Goal: Task Accomplishment & Management: Complete application form

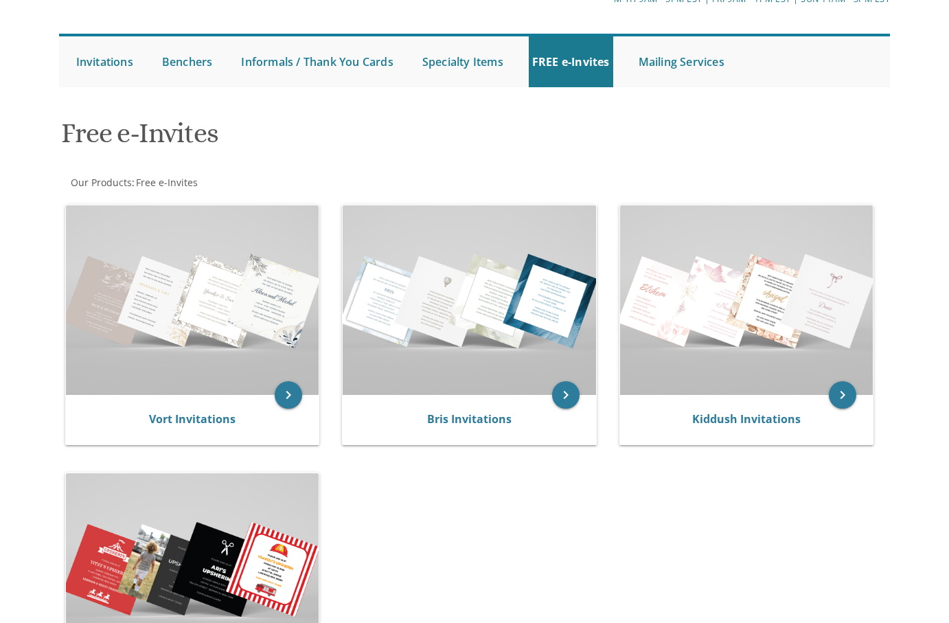
scroll to position [126, 0]
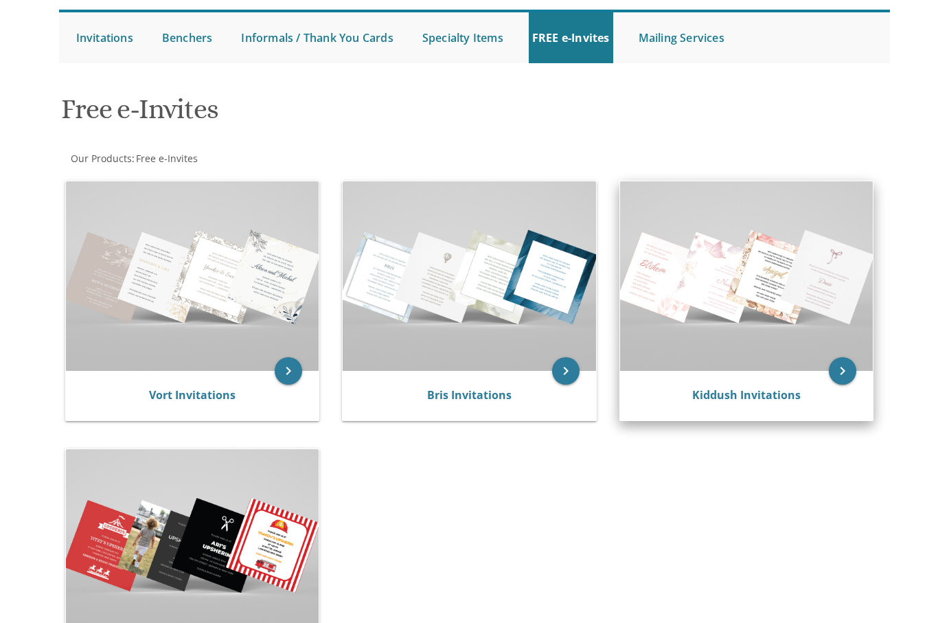
click at [769, 335] on img at bounding box center [746, 276] width 253 height 190
click at [844, 366] on icon "keyboard_arrow_right" at bounding box center [842, 370] width 27 height 27
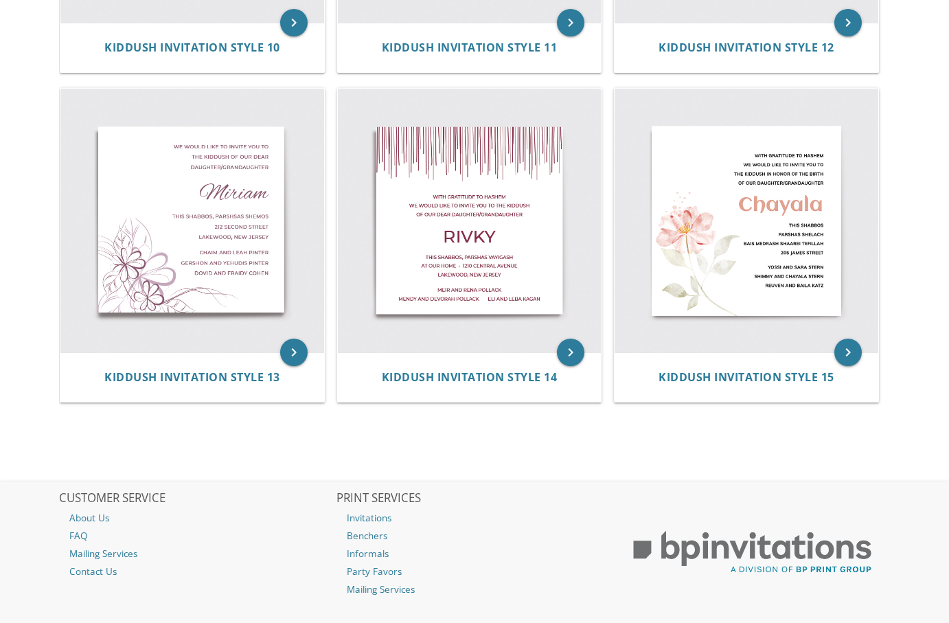
scroll to position [1463, 0]
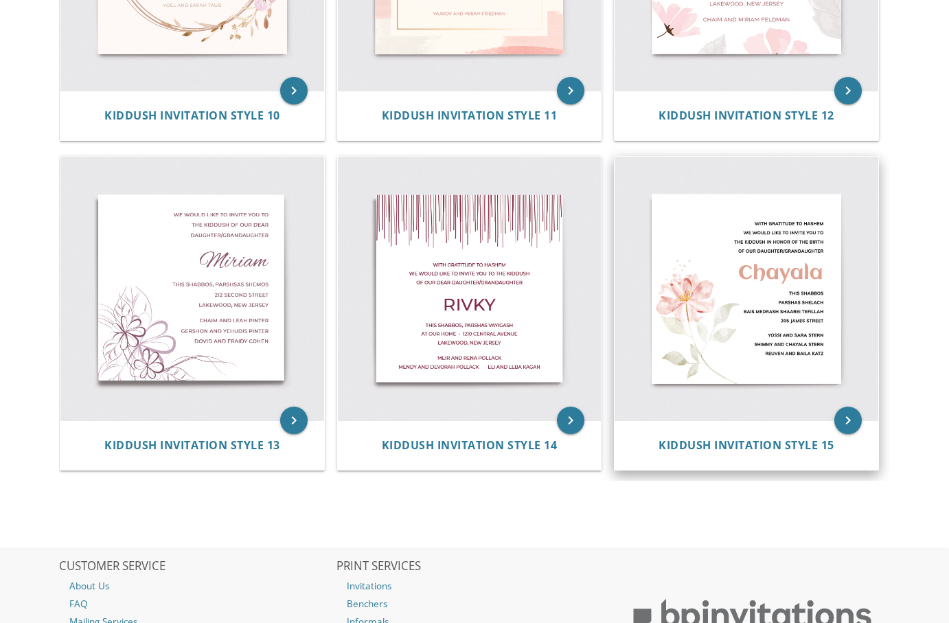
click at [818, 326] on img at bounding box center [747, 289] width 264 height 264
click at [847, 427] on icon "keyboard_arrow_right" at bounding box center [848, 420] width 27 height 27
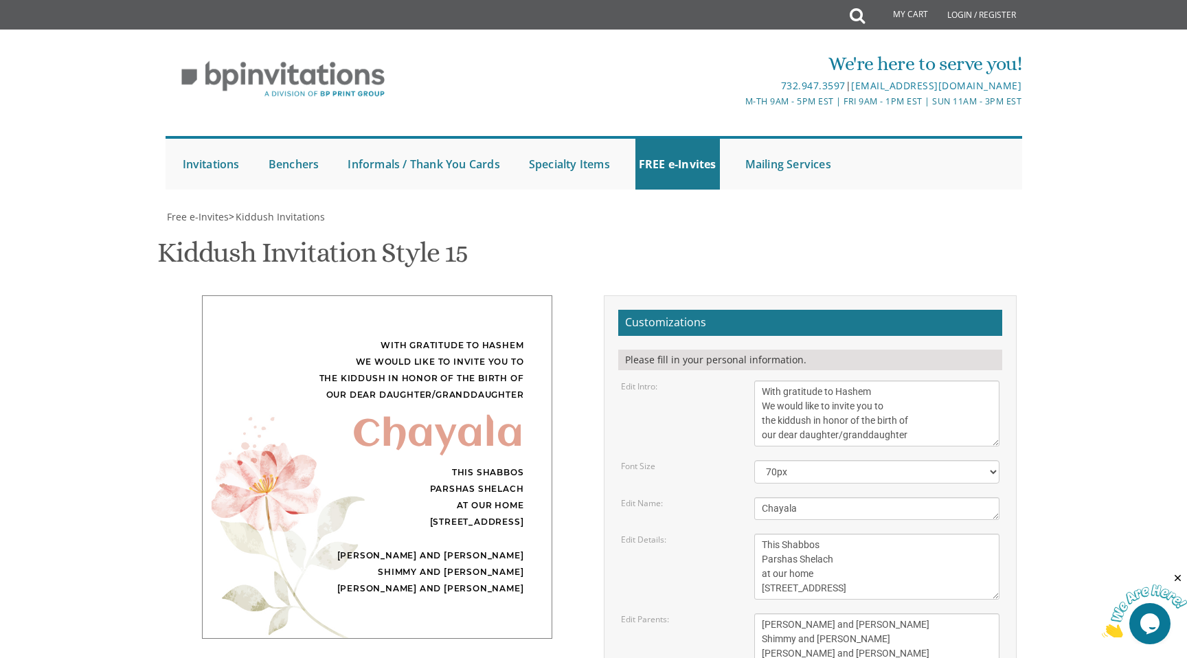
scroll to position [124, 0]
drag, startPoint x: 806, startPoint y: 388, endPoint x: 734, endPoint y: 388, distance: 71.4
click at [734, 497] on div "Edit Name: Chayala" at bounding box center [811, 508] width 400 height 23
click at [949, 383] on body "My Cart Total: View Cart Item(s) Submit My Cart Total: View Cart Item(s) Login …" at bounding box center [593, 587] width 1187 height 1175
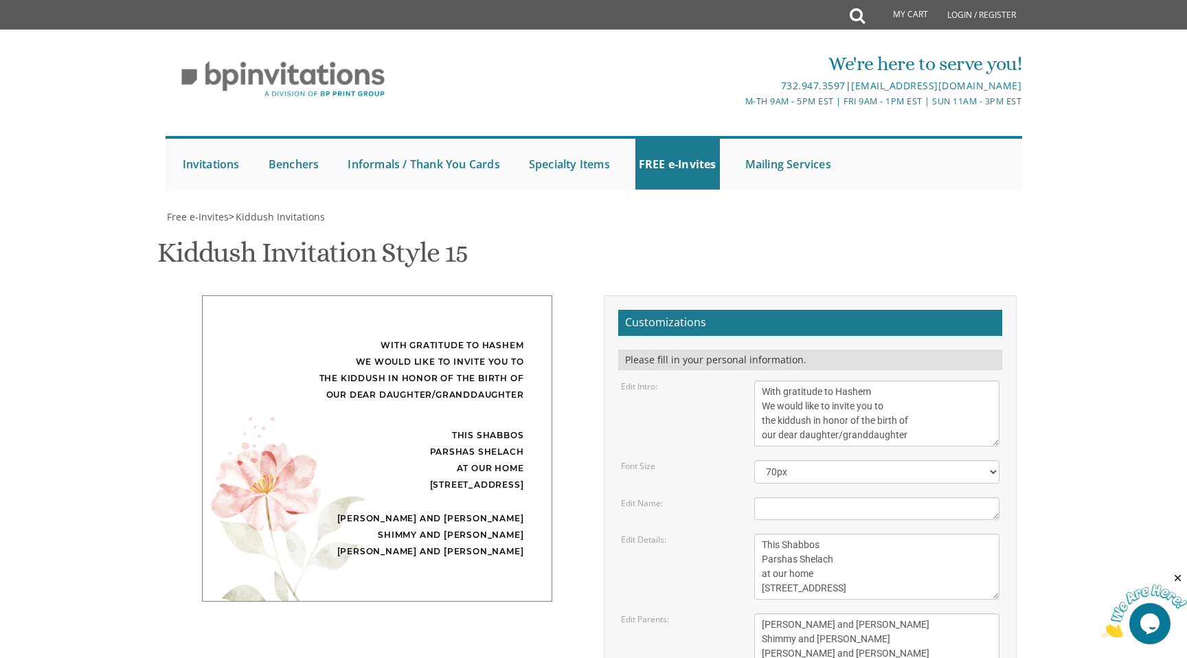
click at [446, 337] on div "With gratitude to Hashem We would like to invite you to the kiddush in honor of…" at bounding box center [377, 370] width 294 height 66
drag, startPoint x: 923, startPoint y: 312, endPoint x: 743, endPoint y: 261, distance: 187.0
click at [744, 381] on div "With gratitude to Hashem We would like to invite you to the kiddush in honor of…" at bounding box center [877, 414] width 267 height 66
paste textarea "בעזרת ה' יתברך"
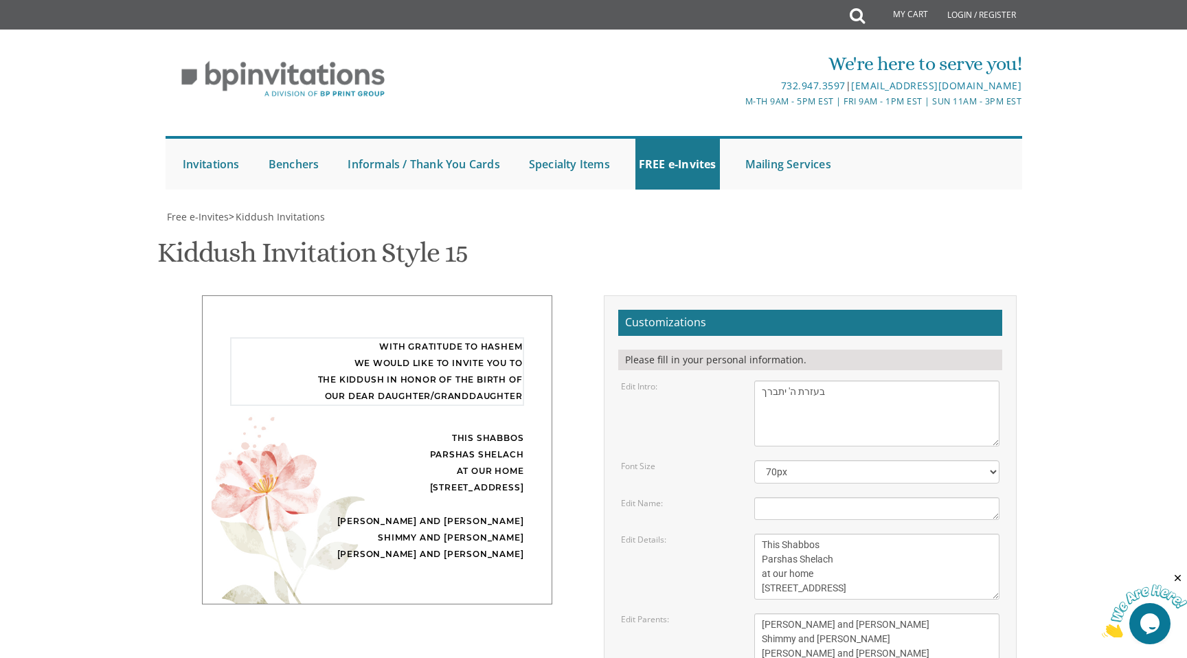
click at [804, 497] on textarea "Chayala" at bounding box center [877, 508] width 246 height 23
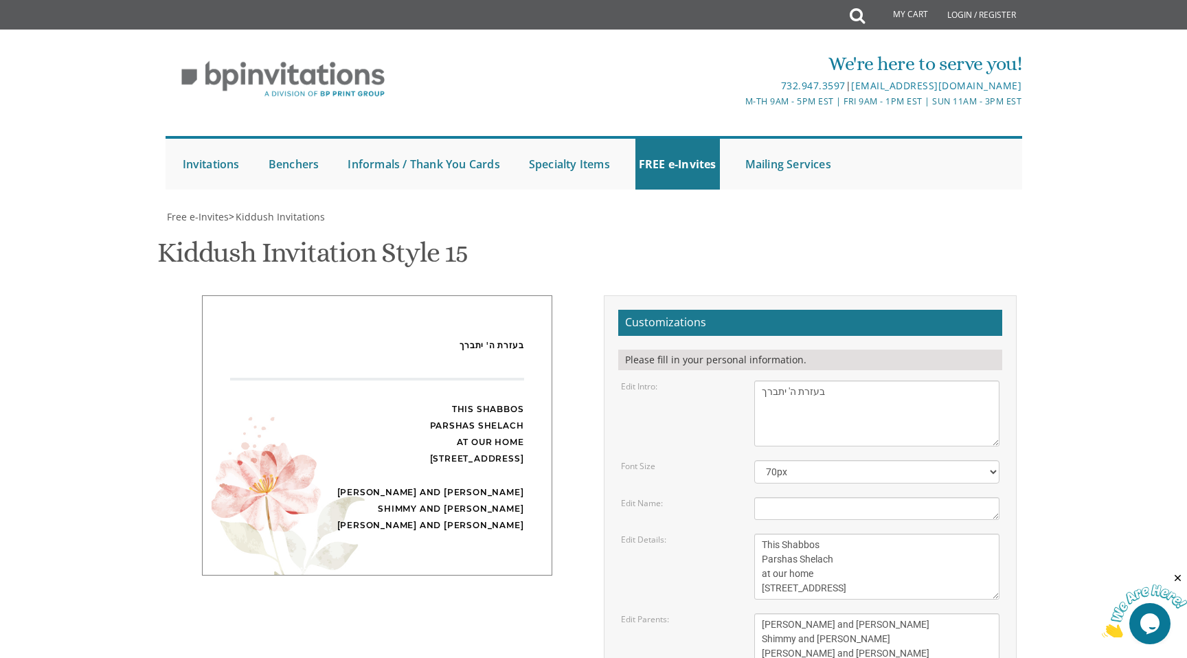
click at [853, 381] on textarea "With gratitude to Hashem We would like to invite you to the kiddush in honor of…" at bounding box center [877, 414] width 246 height 66
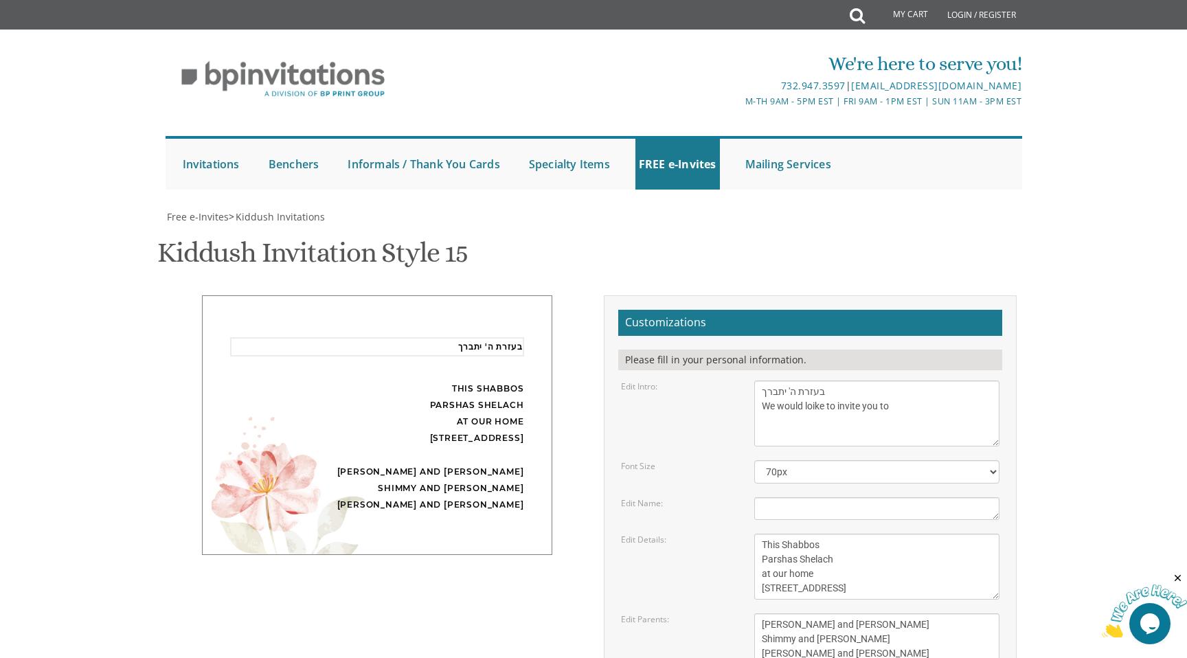
click at [819, 381] on textarea "With gratitude to Hashem We would like to invite you to the kiddush in honor of…" at bounding box center [877, 414] width 246 height 66
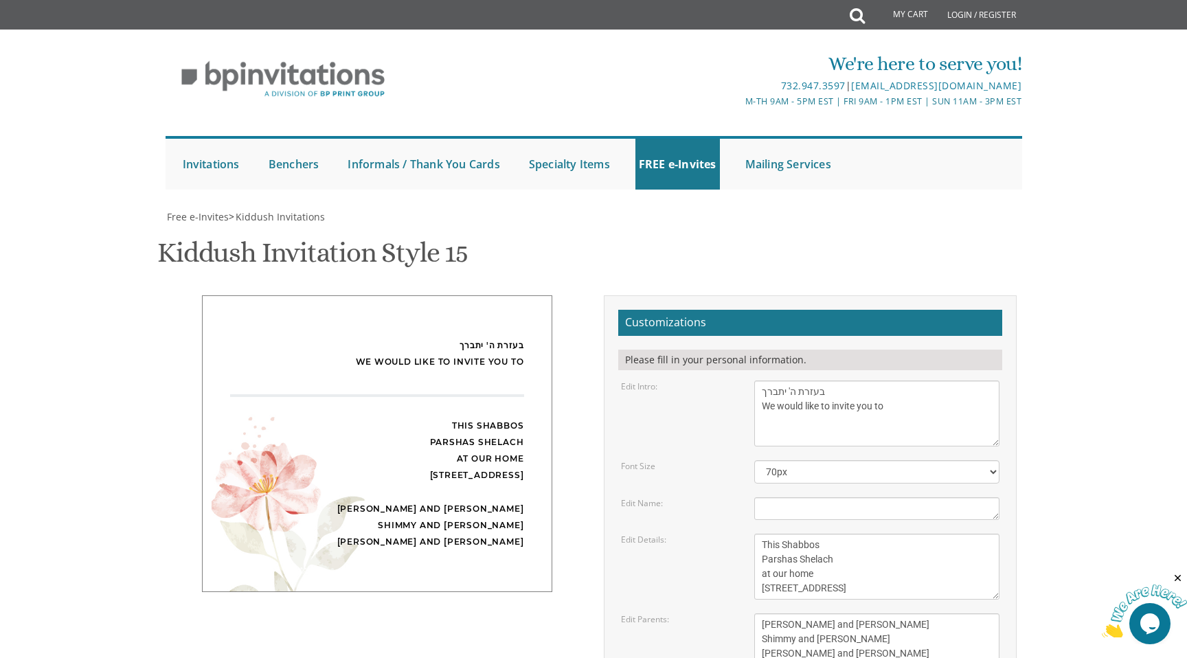
click at [859, 497] on textarea "Chayala" at bounding box center [877, 508] width 246 height 23
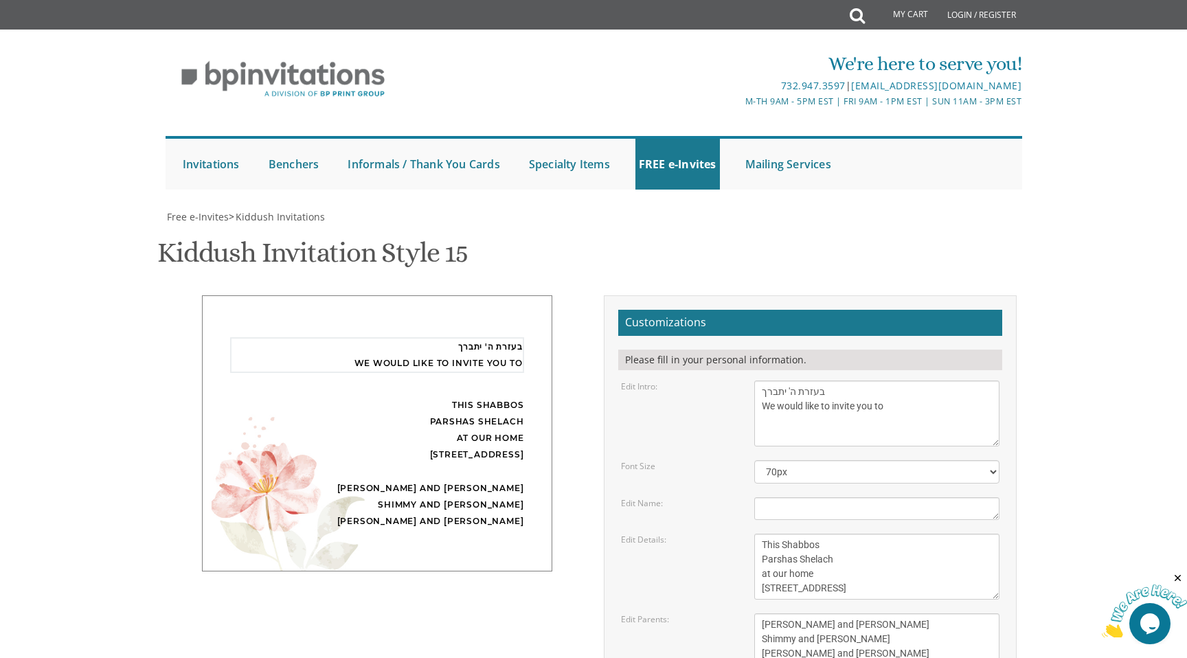
click at [905, 381] on textarea "With gratitude to Hashem We would like to invite you to the kiddush in honor of…" at bounding box center [877, 414] width 246 height 66
type textarea "בעזרת ה' יתברך We would like to invite you to the"
click at [844, 497] on textarea "Chayala" at bounding box center [877, 508] width 246 height 23
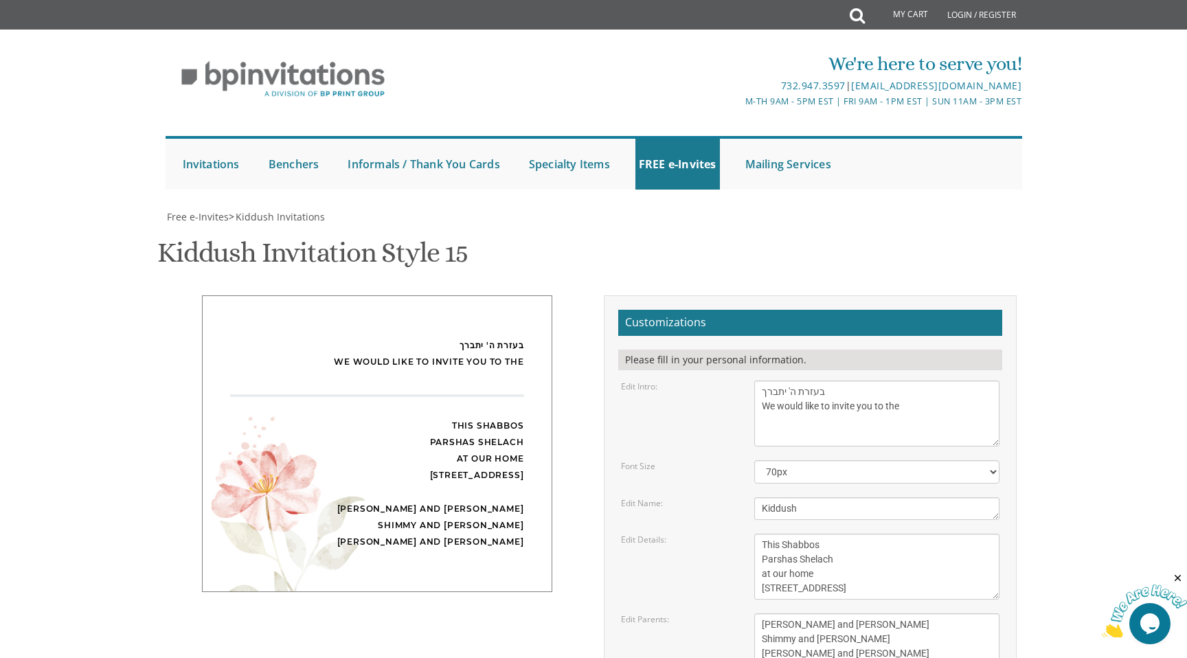
type textarea "Kiddush"
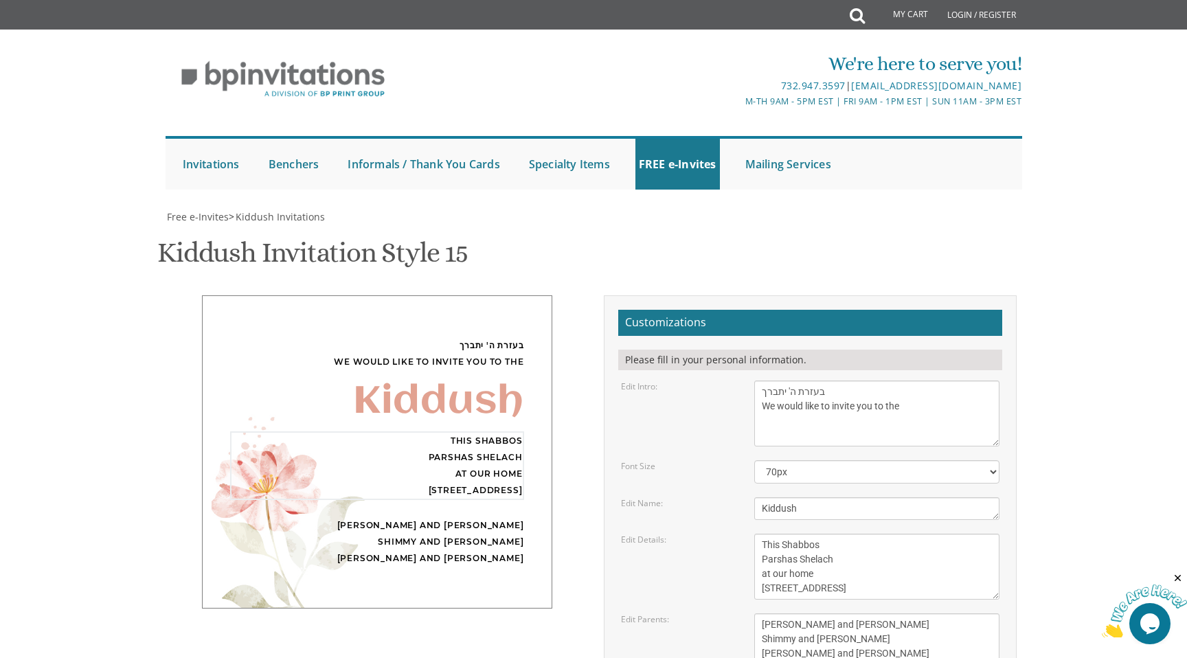
click at [935, 534] on textarea "This Shabbos Parshas Shelach at our home 120 Central Avenue" at bounding box center [877, 567] width 246 height 66
drag, startPoint x: 875, startPoint y: 472, endPoint x: 754, endPoint y: 415, distance: 133.7
click at [754, 534] on textarea "This Shabbos Parshas Shelach at our home 120 Central Avenue" at bounding box center [877, 567] width 246 height 66
type textarea "of our dear daughter/grandaughter Shabbos Parshas 159 Somerset Avenue"
drag, startPoint x: 871, startPoint y: 530, endPoint x: 726, endPoint y: 491, distance: 150.1
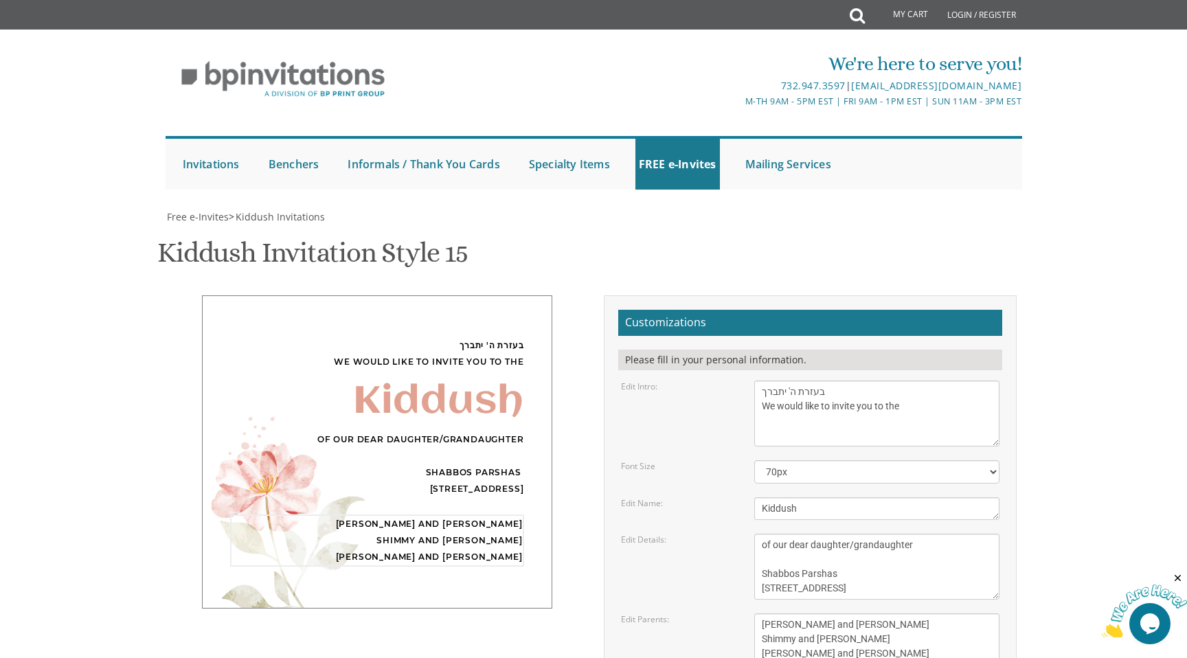
click at [726, 613] on div "Edit Parents: Yossi and Sara Stern Shimmy and Shira Stern Reuven and Baila Katz" at bounding box center [811, 639] width 400 height 52
type textarea "Mordche and Henny Rubinstein Kalman and Tzirel Rubinstein Nissi and Chava Leah …"
click at [949, 534] on textarea "This Shabbos Parshas Shelach at our home 120 Central Avenue" at bounding box center [877, 567] width 246 height 66
click at [949, 500] on div "Customizations Please fill in your personal information. Edit Intro: With grati…" at bounding box center [809, 552] width 433 height 515
click at [762, 381] on textarea "With gratitude to Hashem We would like to invite you to the kiddush in honor of…" at bounding box center [877, 414] width 246 height 66
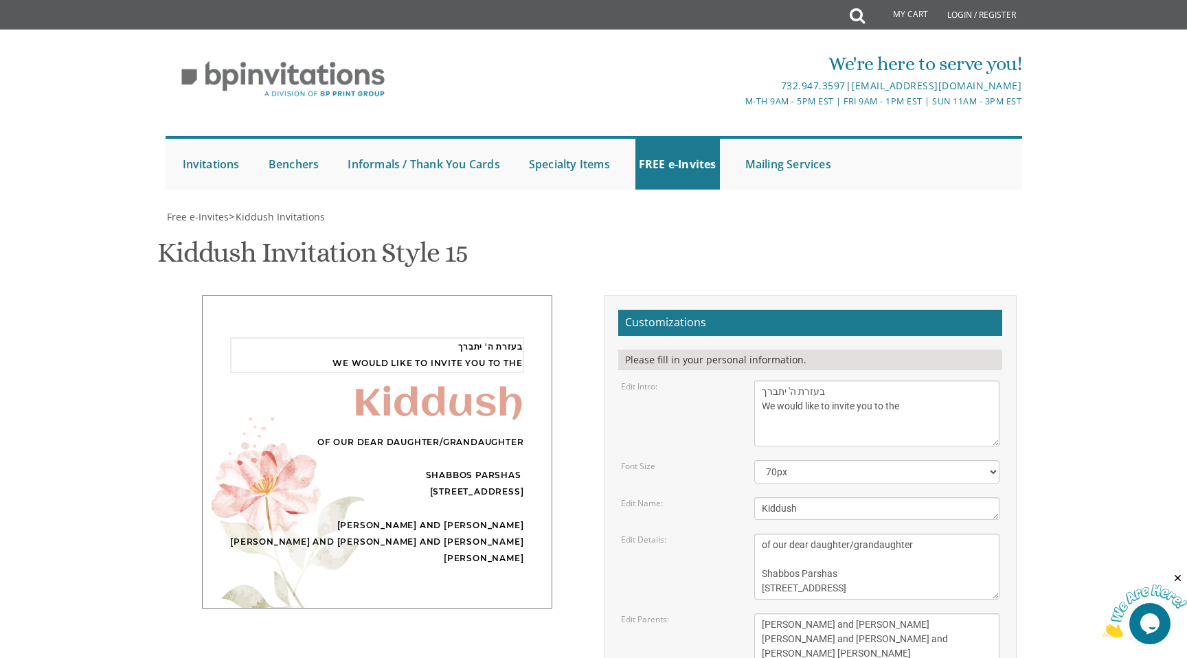
paste textarea "למזל טוב"
drag, startPoint x: 830, startPoint y: 267, endPoint x: 766, endPoint y: 267, distance: 63.9
click at [766, 381] on textarea "With gratitude to Hashem We would like to invite you to the kiddush in honor of…" at bounding box center [877, 414] width 246 height 66
paste textarea "בעזרת ה' יתברך"
click at [845, 381] on textarea "With gratitude to Hashem We would like to invite you to the kiddush in honor of…" at bounding box center [877, 414] width 246 height 66
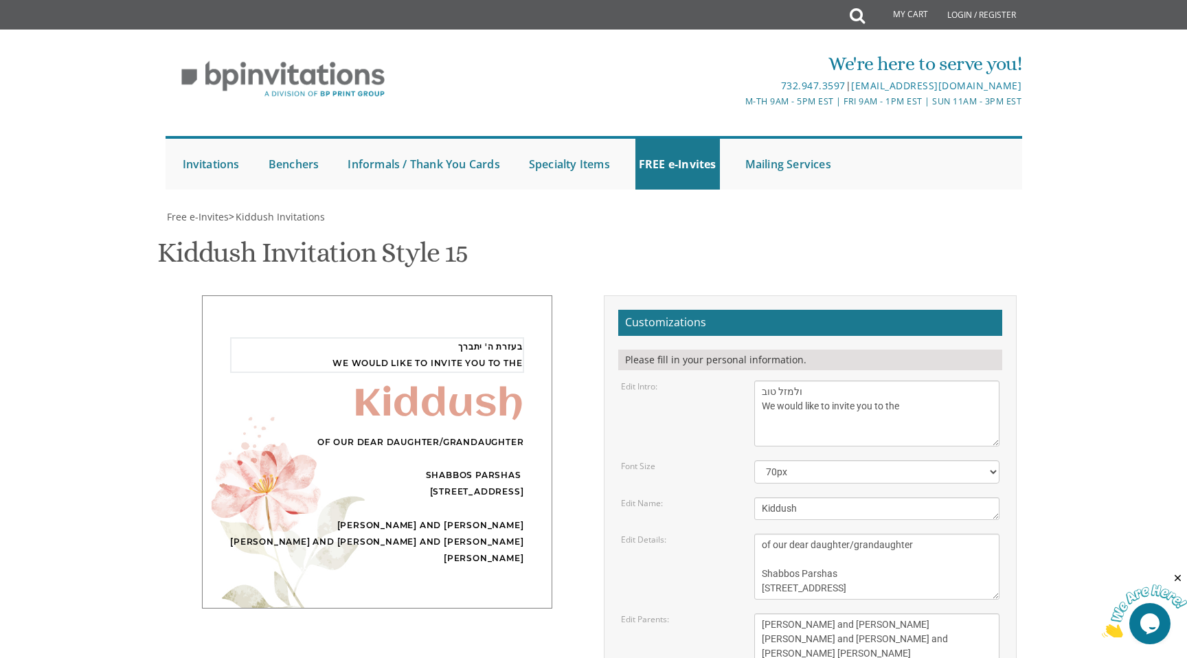
paste textarea "בעזרת ה' יתברך"
drag, startPoint x: 819, startPoint y: 268, endPoint x: 740, endPoint y: 267, distance: 79.0
click at [740, 381] on div "Edit Intro: With gratitude to Hashem We would like to invite you to the kiddush…" at bounding box center [811, 414] width 400 height 66
paste textarea "בעזרת ה' יתברך ולמזל טוב"
type textarea "בעזרת ה' יתברך ולמזל טוב We would like to invite you to the"
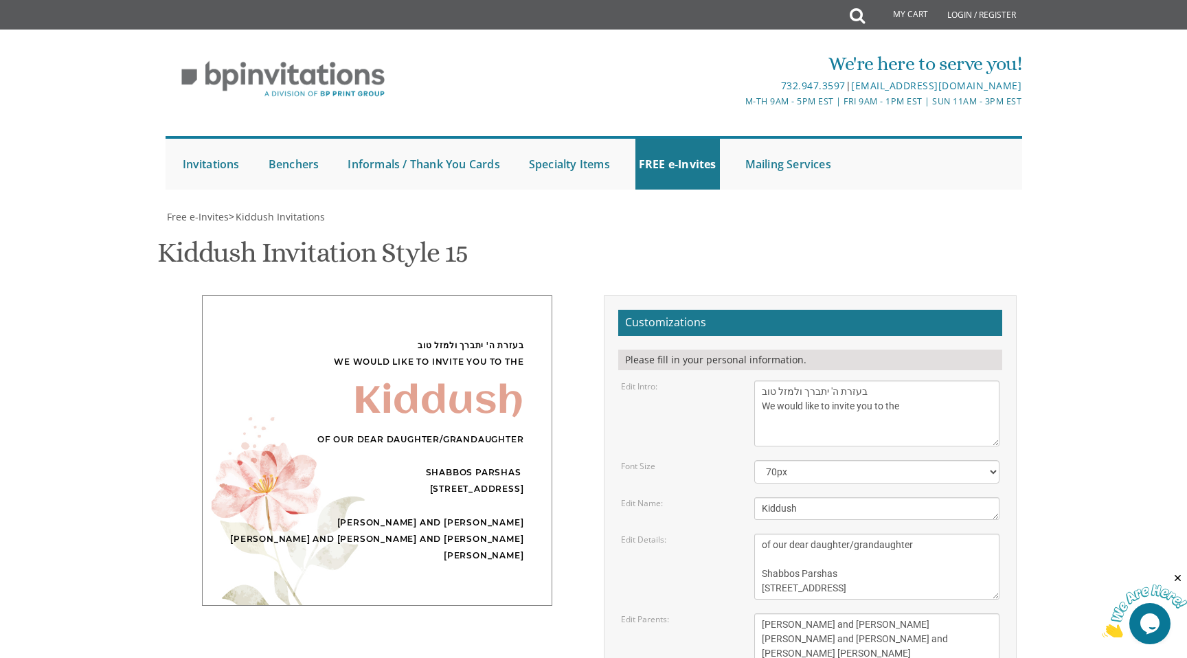
click at [949, 381] on div "With gratitude to Hashem We would like to invite you to the kiddush in honor of…" at bounding box center [877, 414] width 267 height 66
click at [761, 534] on textarea "This Shabbos Parshas Shelach at our home 120 Central Avenue" at bounding box center [877, 567] width 246 height 66
click at [850, 534] on textarea "This Shabbos Parshas Shelach at our home 120 Central Avenue" at bounding box center [877, 567] width 246 height 66
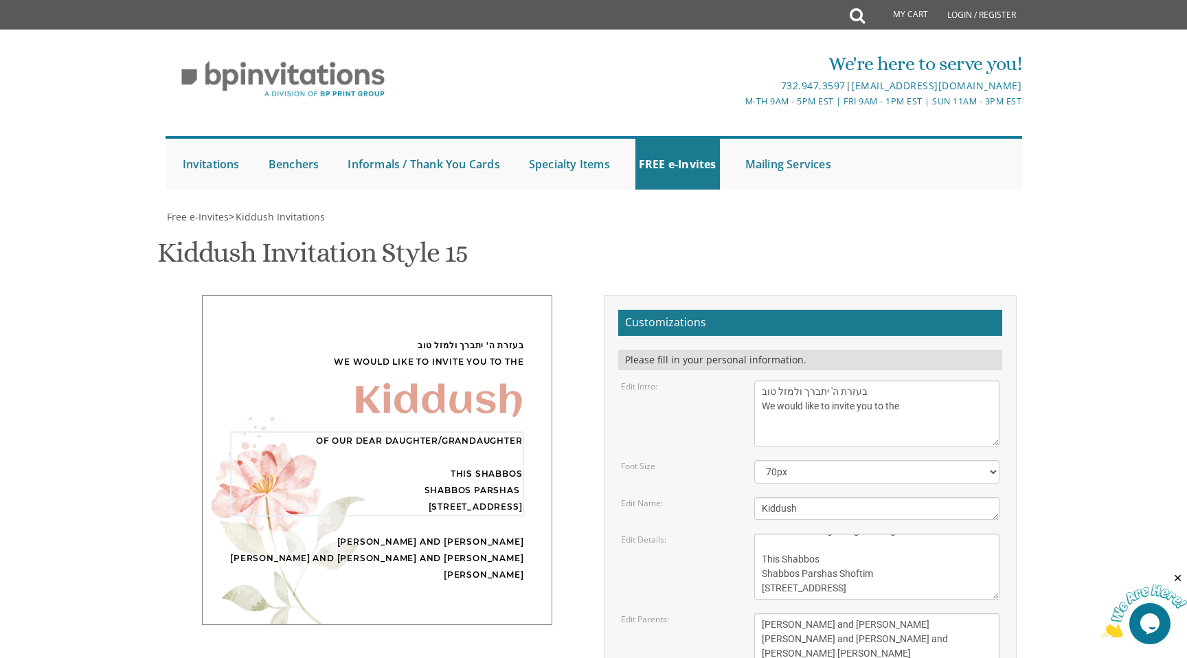
type textarea "of our dear daughter/grandaughter This Shabbos Shabbos Parshas Shoftim 159 Some…"
click at [701, 534] on div "Edit Details: This Shabbos Parshas Shelach at our home 120 Central Avenue" at bounding box center [811, 567] width 400 height 66
click at [795, 497] on textarea "Chayala" at bounding box center [877, 508] width 246 height 23
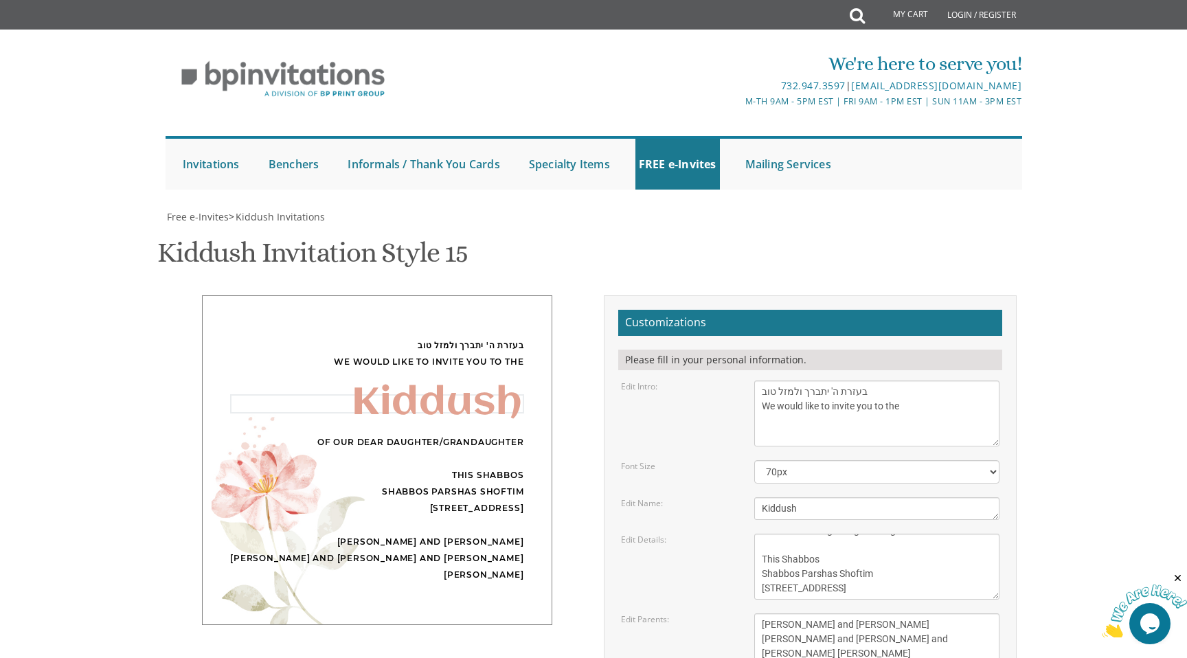
click at [795, 497] on textarea "Chayala" at bounding box center [877, 508] width 246 height 23
paste textarea "Rabbi"
paste textarea "קידושא רבה"
type textarea "קידושא רבה"
click at [685, 497] on div "Edit Name:" at bounding box center [677, 503] width 133 height 12
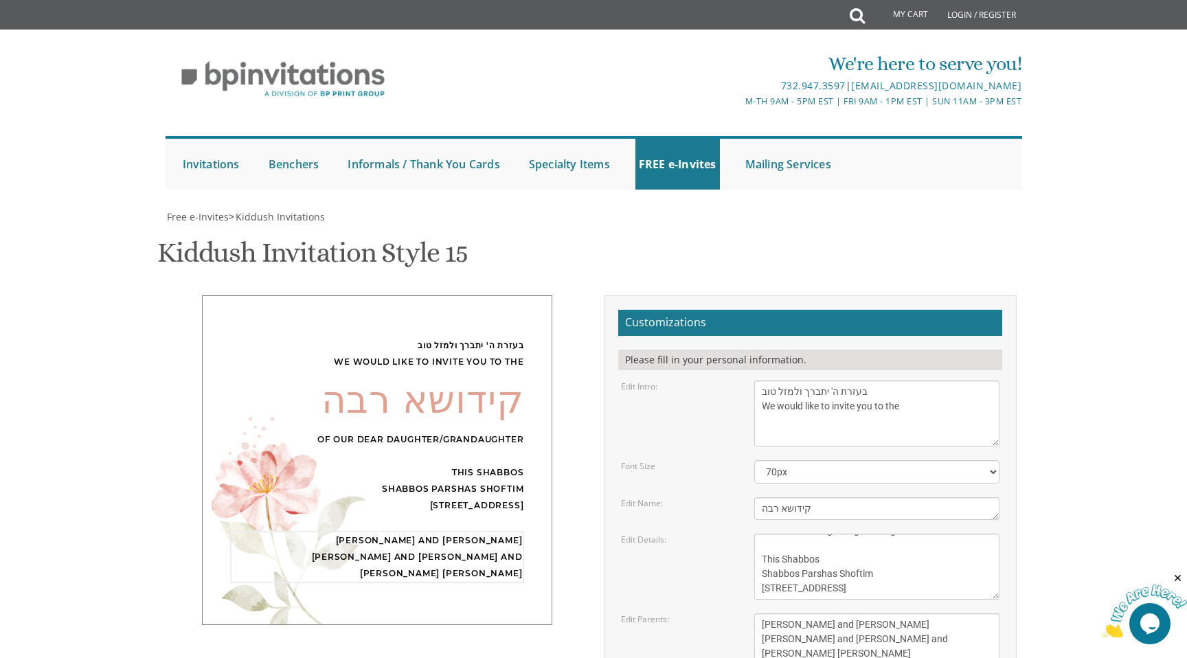
drag, startPoint x: 914, startPoint y: 486, endPoint x: 702, endPoint y: 486, distance: 211.6
click at [702, 613] on div "Edit Parents: Yossi and Sara Stern Shimmy and Shira Stern Reuven and Baila Katz" at bounding box center [811, 639] width 400 height 52
paste textarea "מרדכי והעני רובינשטיין"
drag, startPoint x: 906, startPoint y: 492, endPoint x: 727, endPoint y: 492, distance: 178.6
click at [727, 613] on div "Edit Parents: Yossi and Sara Stern Shimmy and Shira Stern Reuven and Baila Katz" at bounding box center [811, 639] width 400 height 52
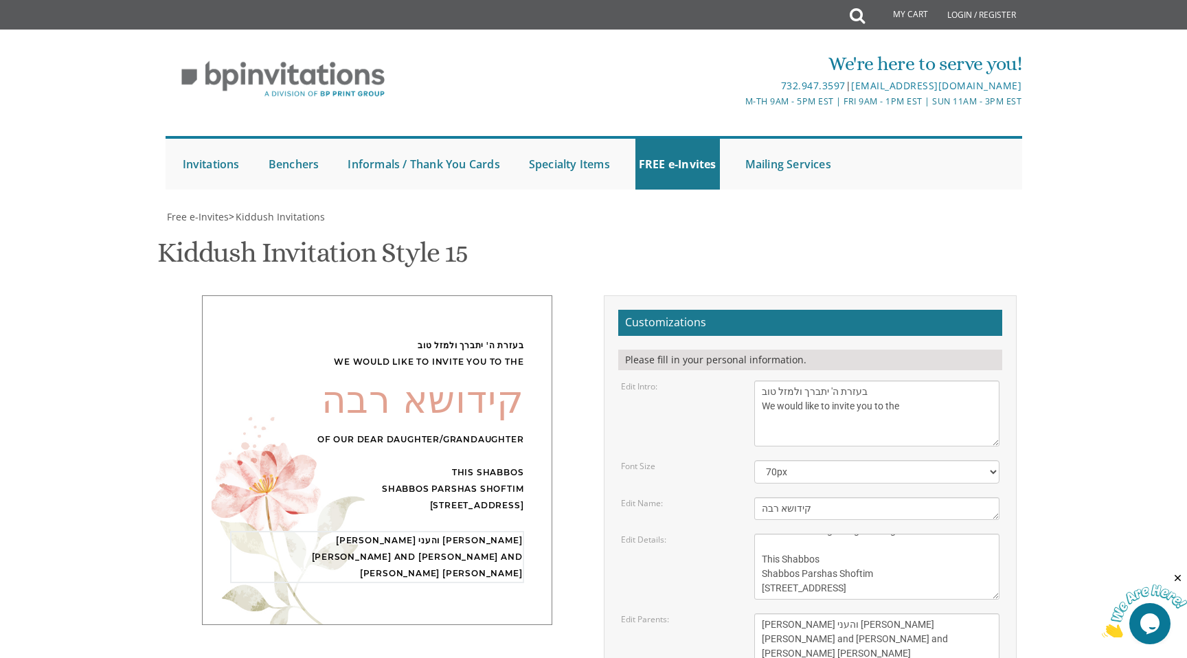
paste textarea "קלמן וצירל רובינשטיין"
drag, startPoint x: 925, startPoint y: 514, endPoint x: 723, endPoint y: 514, distance: 201.9
click at [723, 613] on div "Edit Parents: Yossi and Sara Stern Shimmy and Shira Stern Reuven and Baila Katz" at bounding box center [811, 639] width 400 height 52
paste textarea "ניסן וחוה לאה געלבוואקס"
type textarea "מרדכי והעני רובינשטיין קלמן וצירל רובינשטיין ניסן וחוה לאה געלבוואקס"
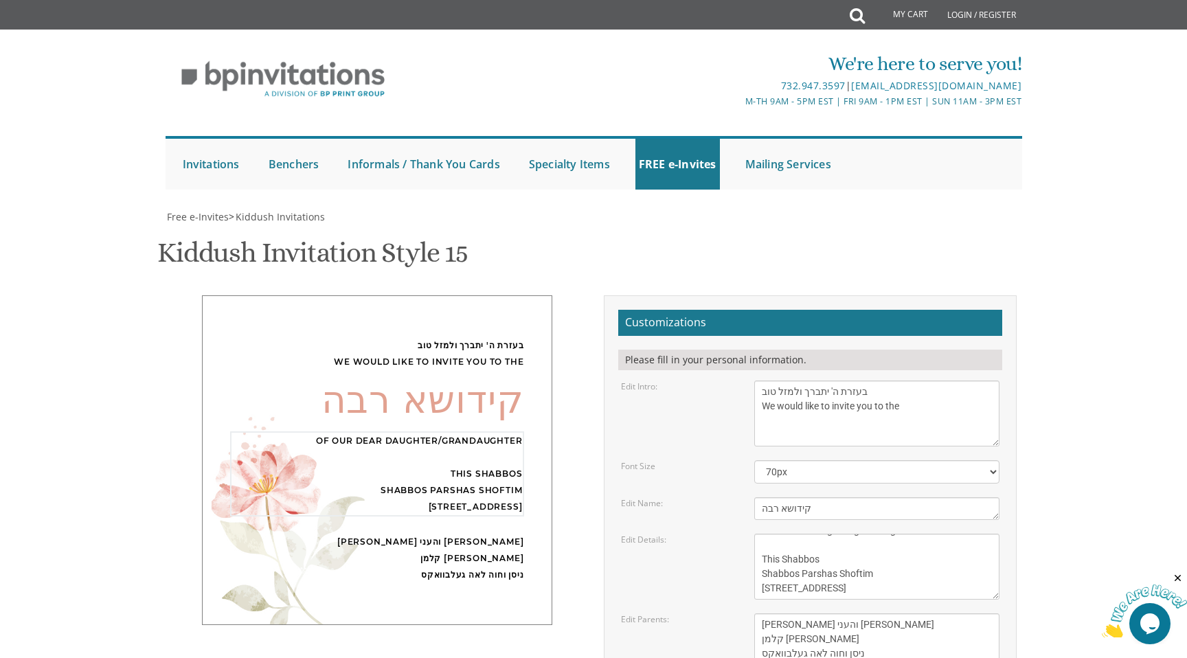
click at [905, 534] on textarea "This Shabbos Parshas Shelach at our home 120 Central Avenue" at bounding box center [877, 567] width 246 height 66
